Goal: Information Seeking & Learning: Find specific fact

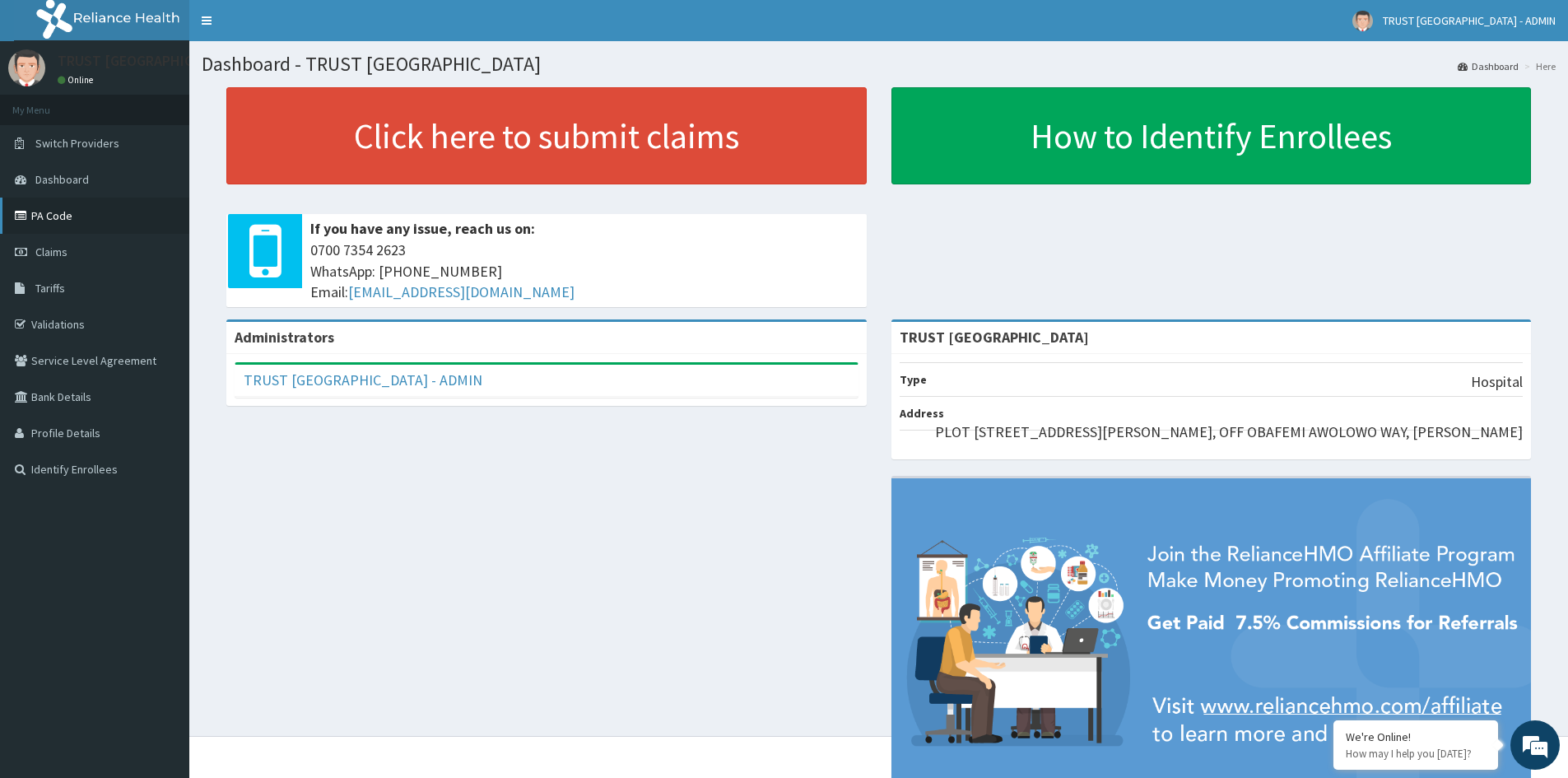
click at [79, 211] on link "PA Code" at bounding box center [94, 215] width 190 height 36
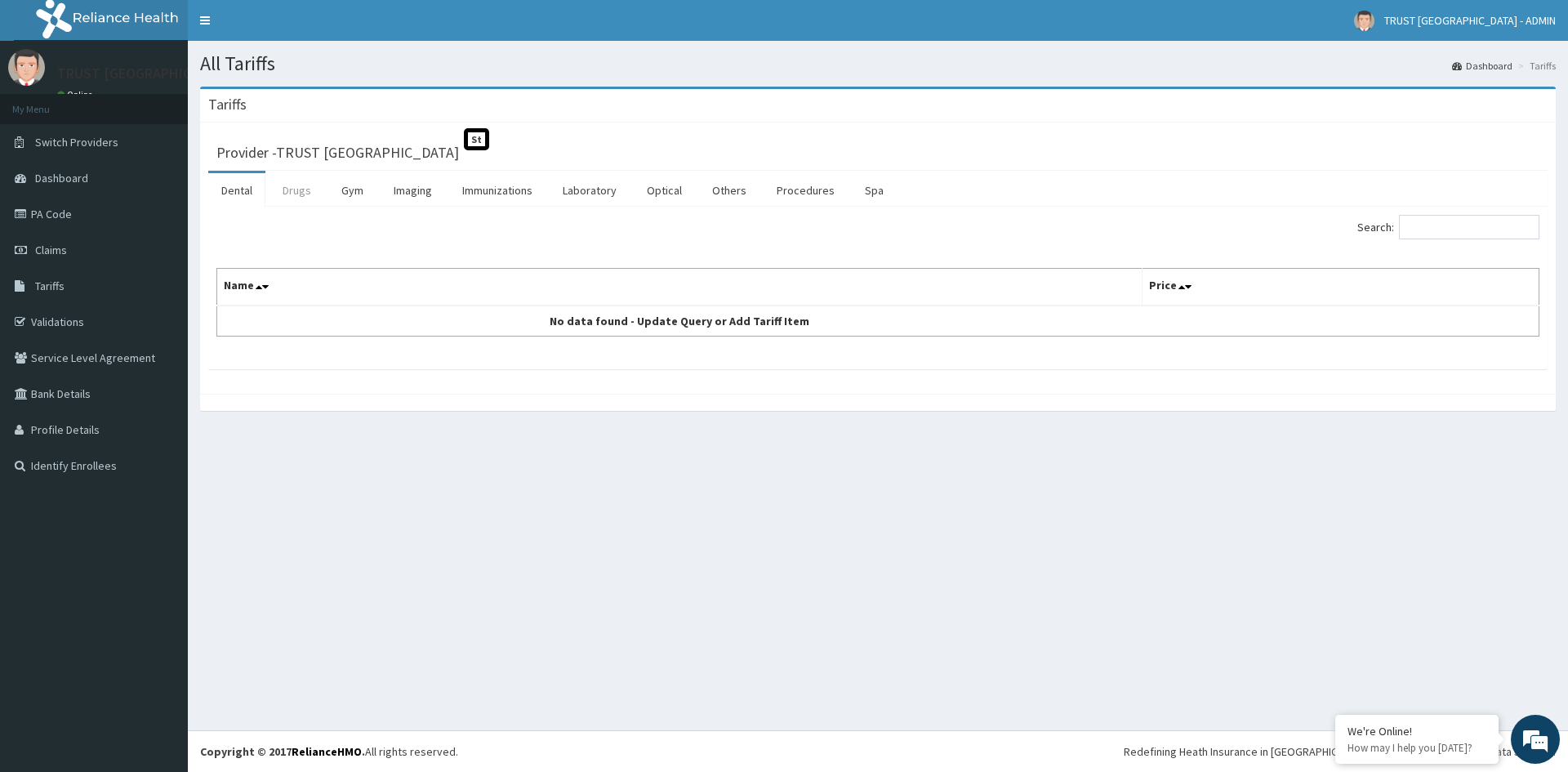
click at [288, 192] on link "Drugs" at bounding box center [296, 191] width 55 height 35
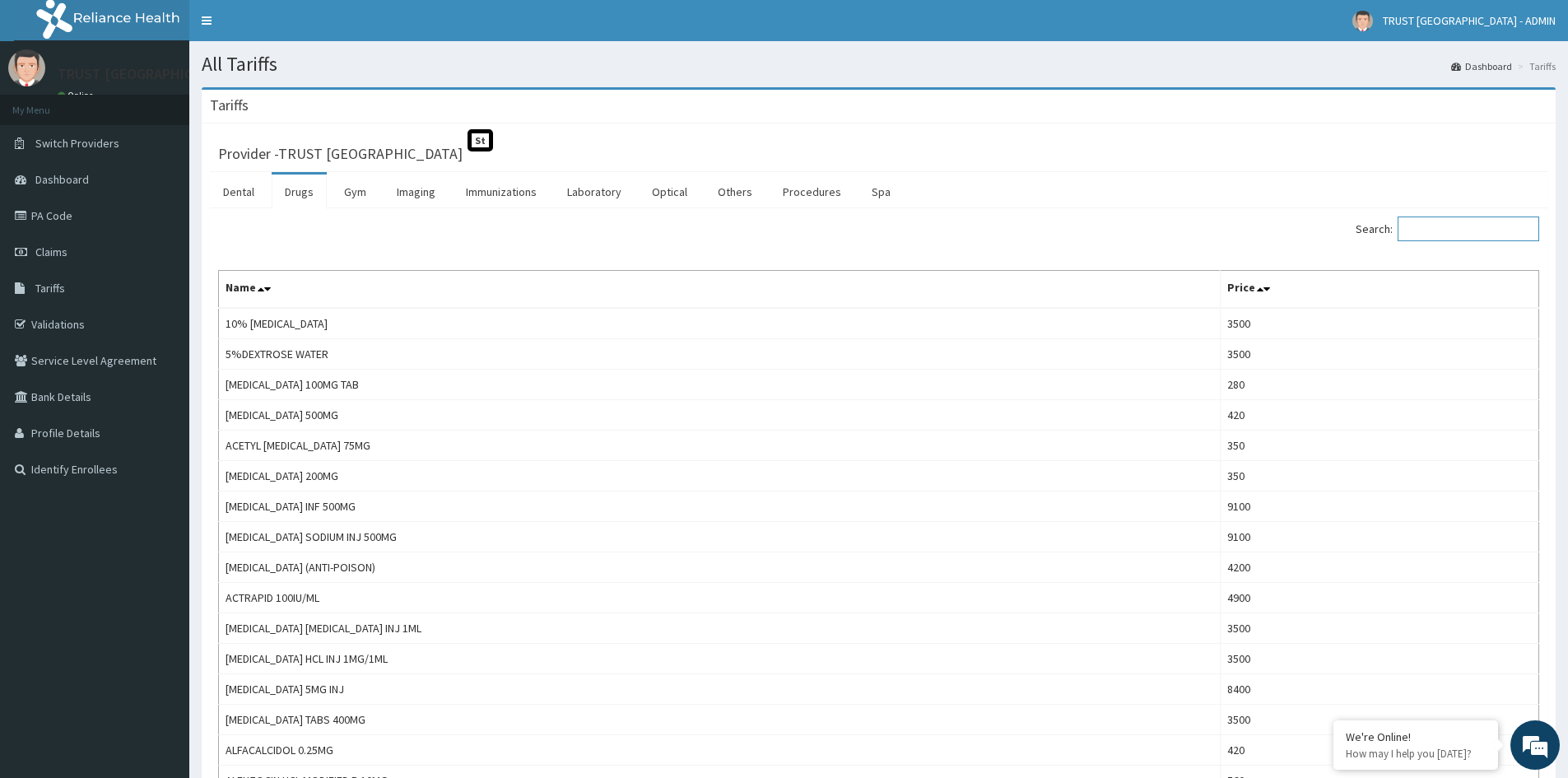
click at [1442, 232] on input "Search:" at bounding box center [1468, 229] width 142 height 24
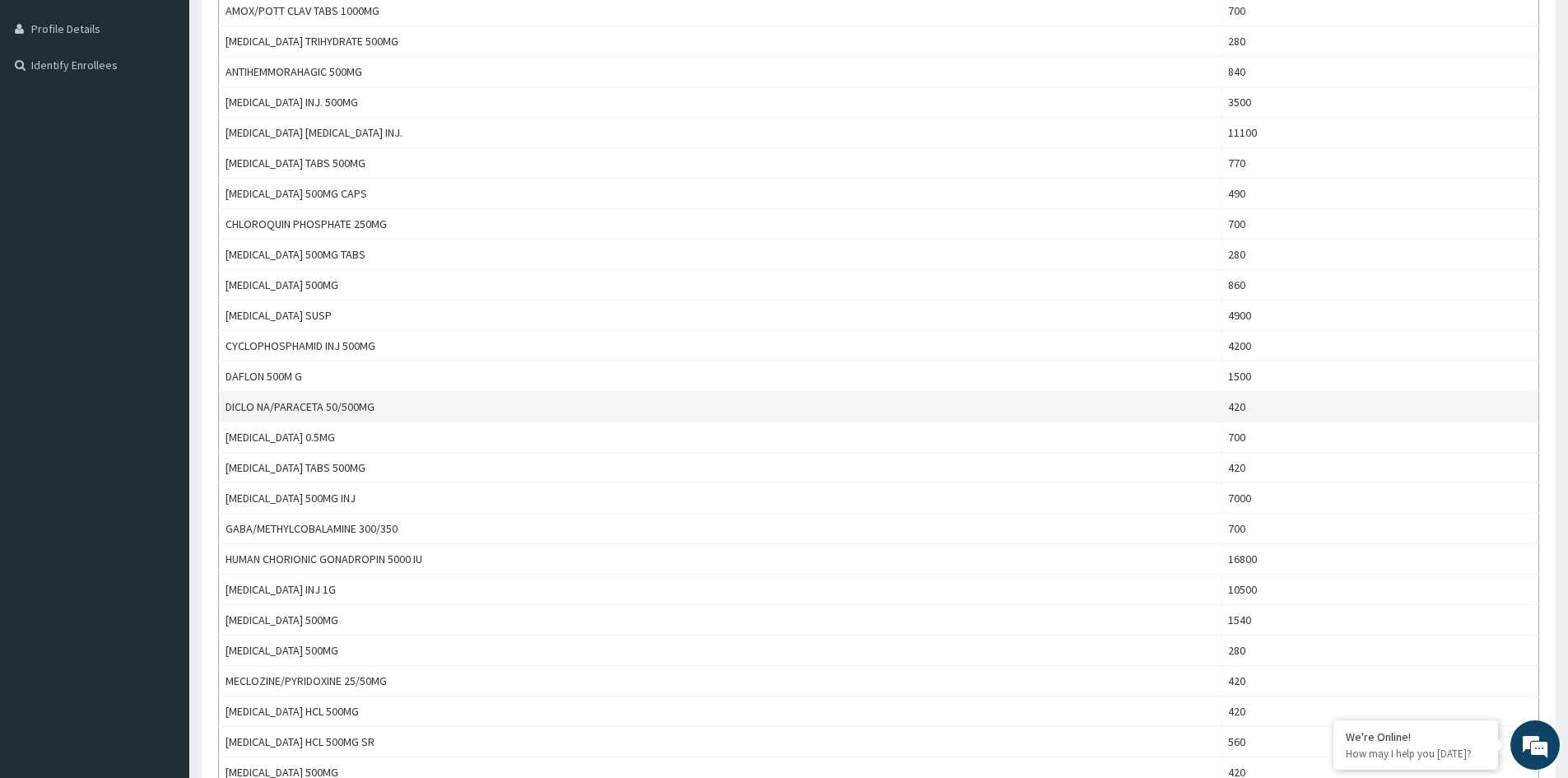
scroll to position [411, 0]
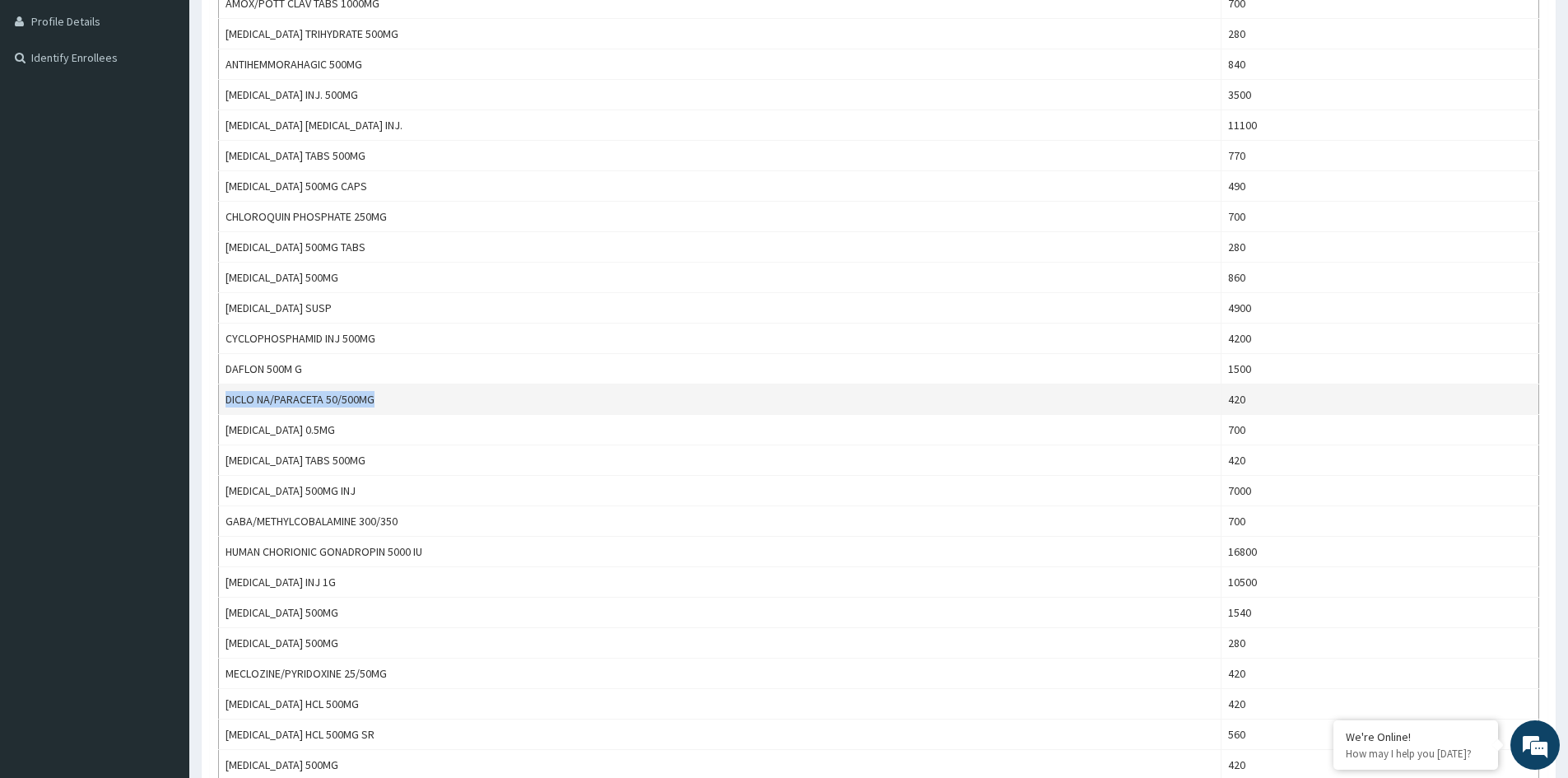
drag, startPoint x: 388, startPoint y: 396, endPoint x: 231, endPoint y: 396, distance: 157.0
click at [227, 398] on td "DICLO NA/PARACETA 50/500MG" at bounding box center [721, 399] width 1003 height 31
copy td "DICLO NA/PARACETA 50/500MG"
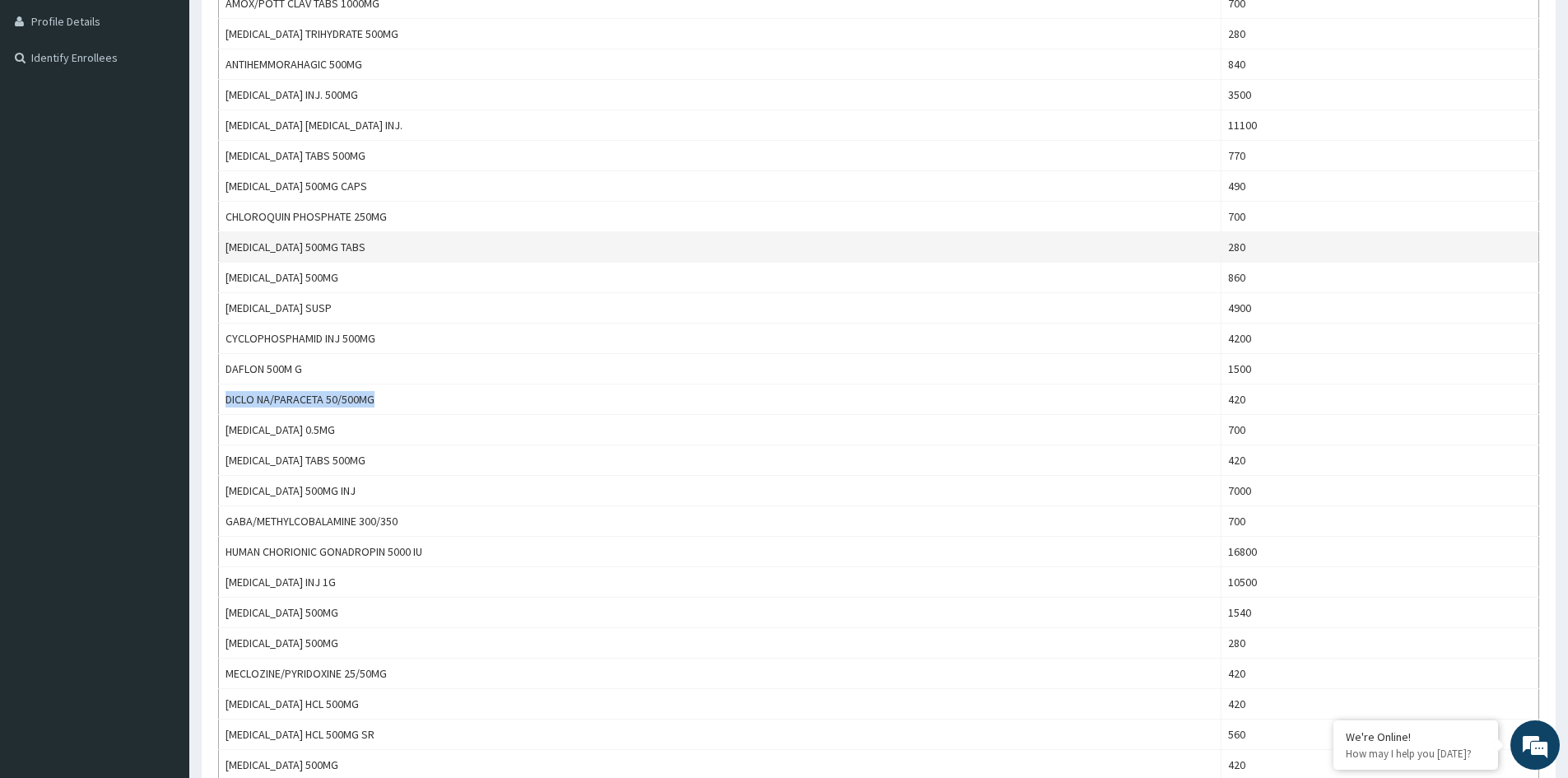
scroll to position [0, 0]
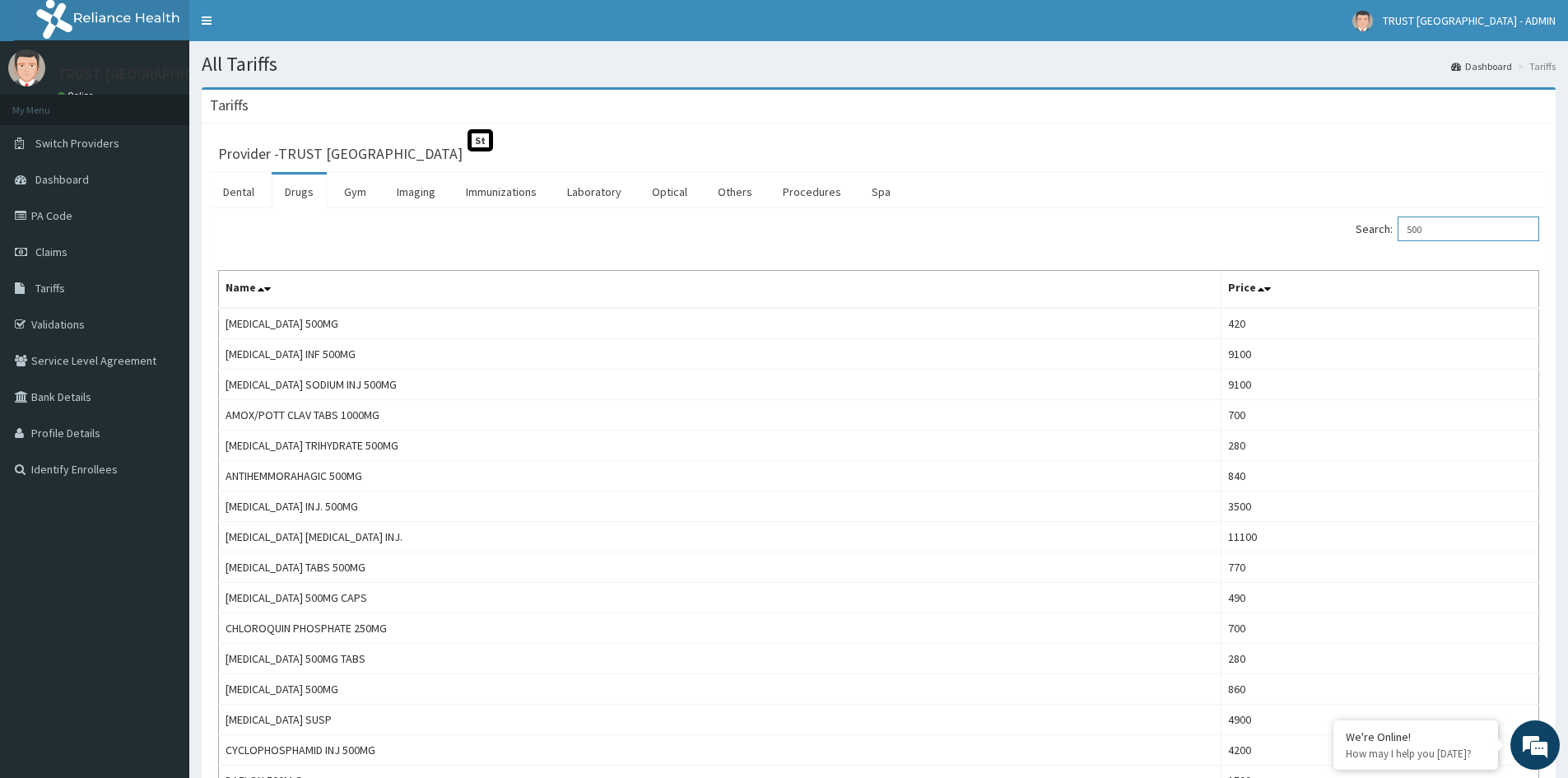
click at [1474, 225] on input "500" at bounding box center [1468, 229] width 142 height 24
click at [1473, 225] on input "500" at bounding box center [1468, 229] width 142 height 24
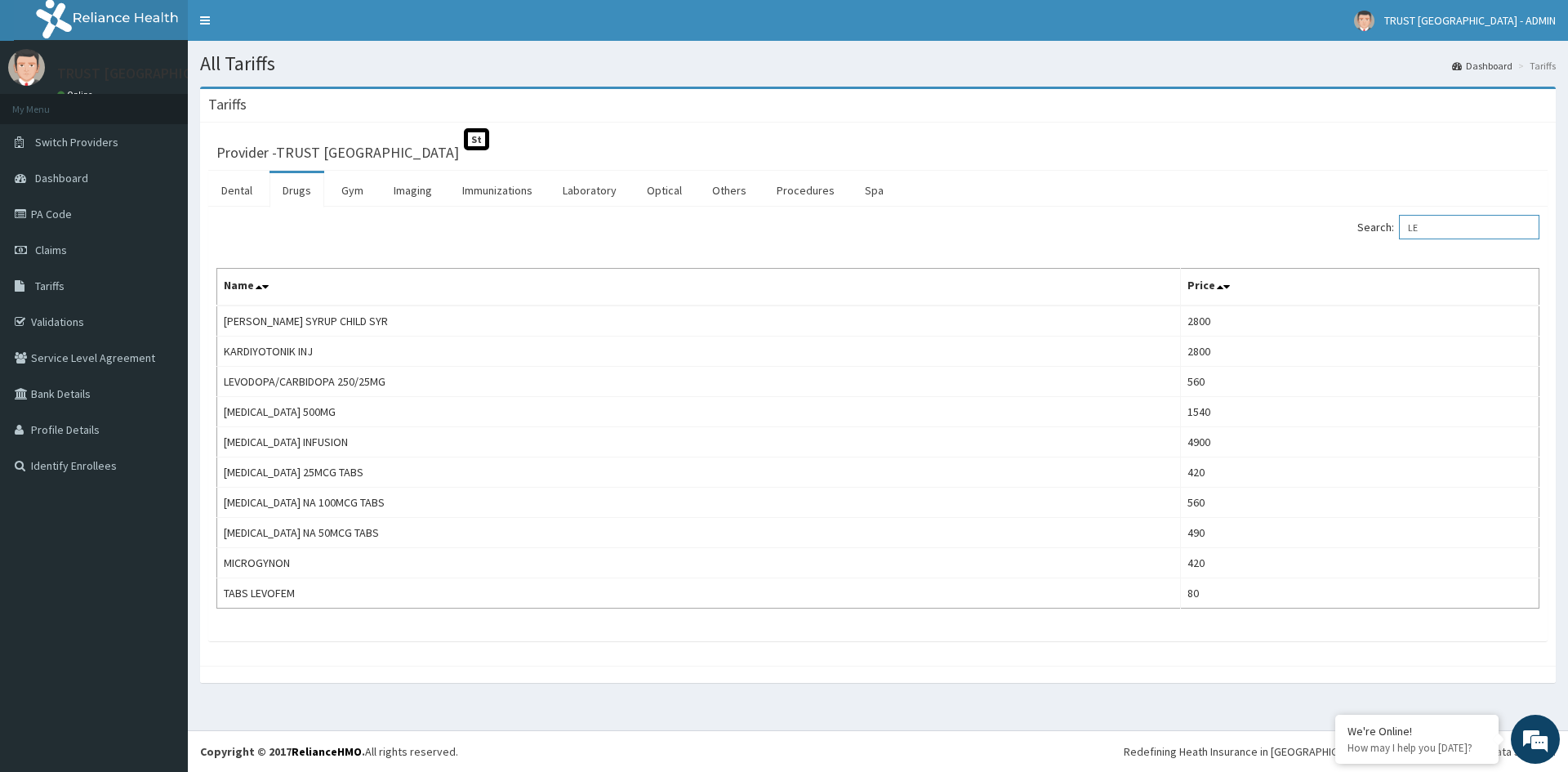
type input "L"
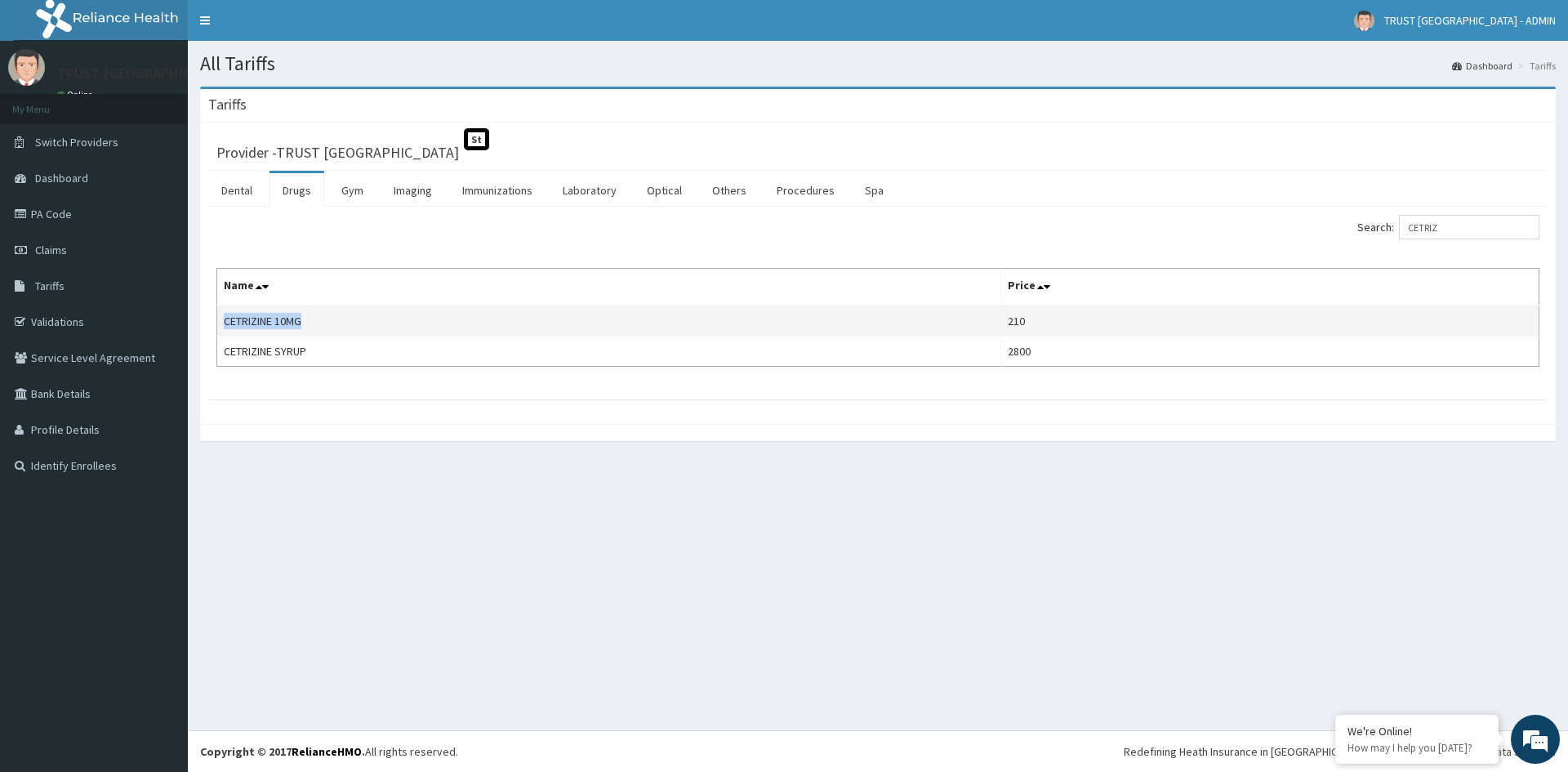
drag, startPoint x: 309, startPoint y: 319, endPoint x: 220, endPoint y: 317, distance: 89.0
click at [220, 317] on td "CETRIZINE 10MG" at bounding box center [609, 321] width 784 height 31
copy td "CETRIZINE 10MG"
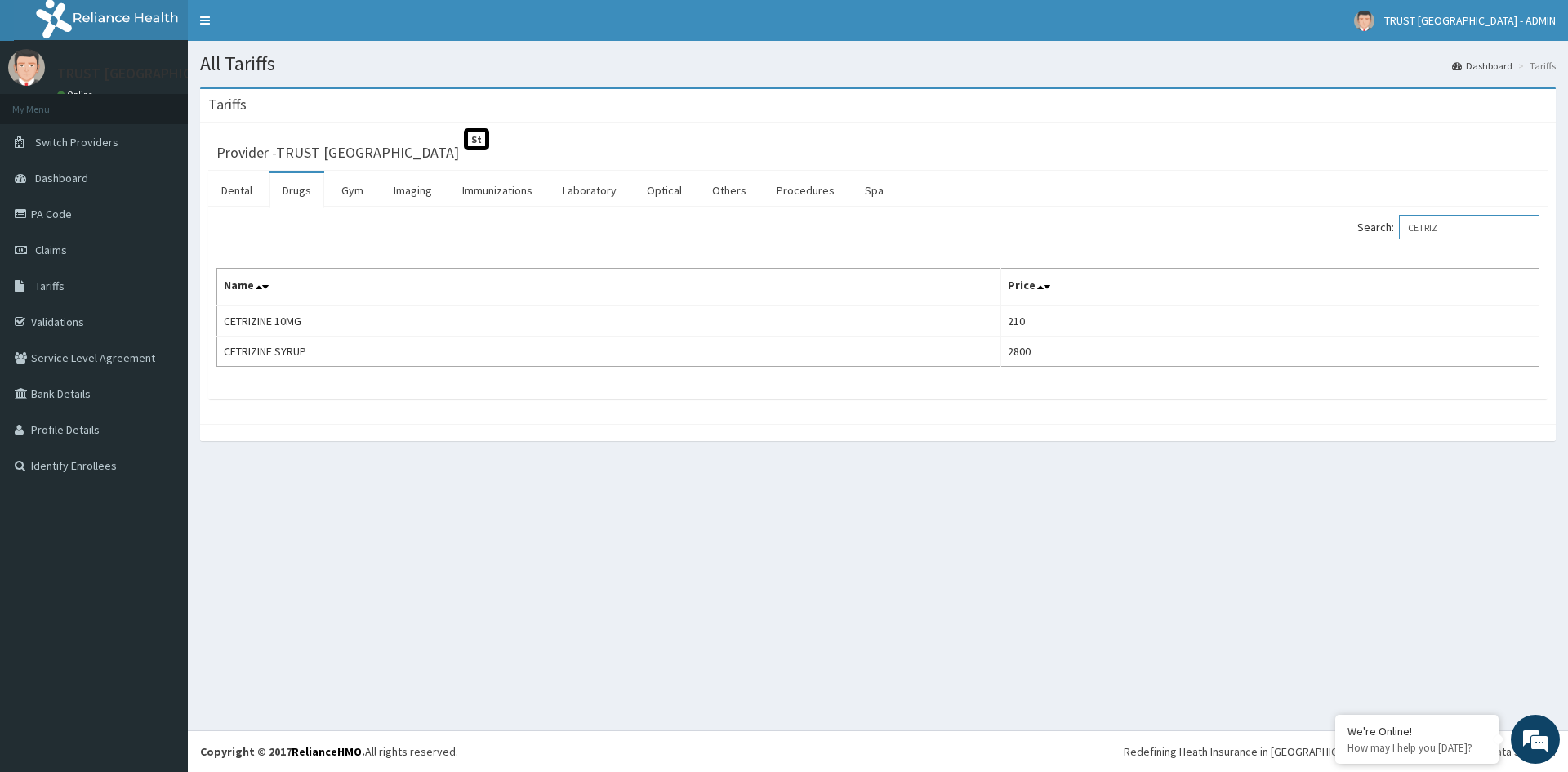
click at [1473, 230] on input "CETRIZ" at bounding box center [1468, 227] width 140 height 24
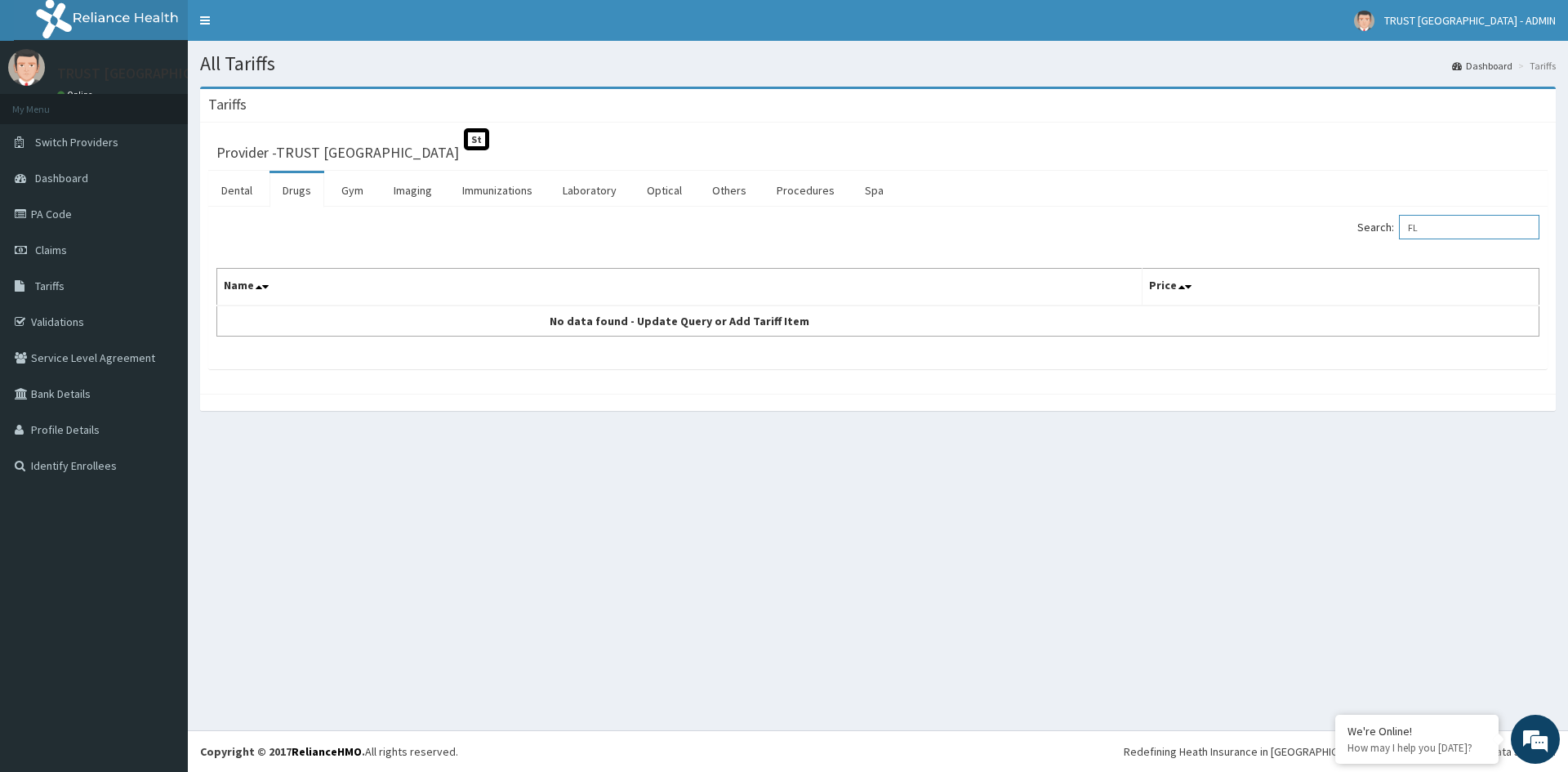
type input "F"
type input "A"
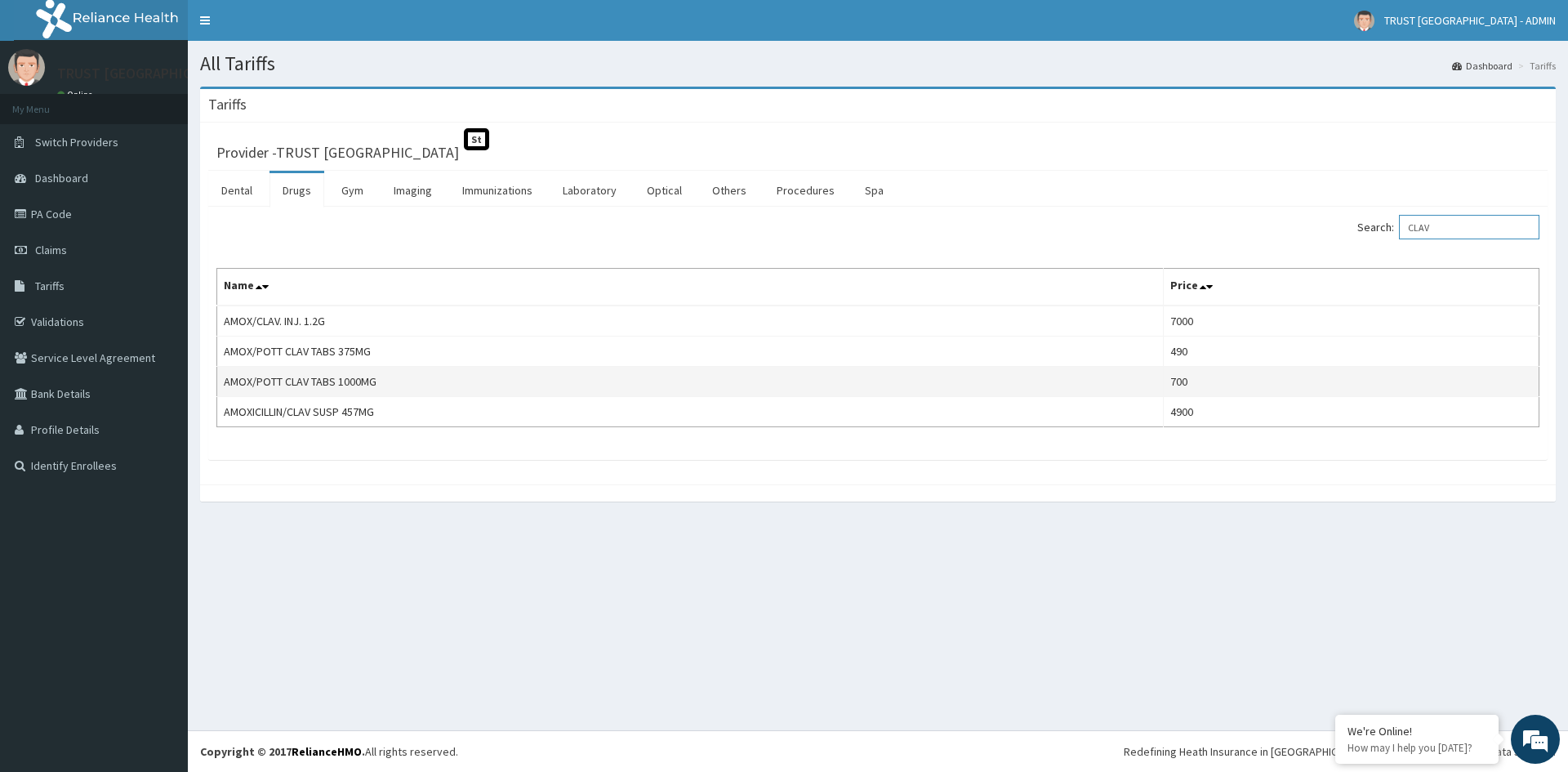
type input "CLAV"
drag, startPoint x: 390, startPoint y: 380, endPoint x: 223, endPoint y: 380, distance: 167.0
click at [223, 380] on td "AMOX/POTT CLAV TABS 1000MG" at bounding box center [690, 381] width 946 height 30
copy td "AMOX/POTT CLAV TABS 1000MG"
